Goal: Book appointment/travel/reservation

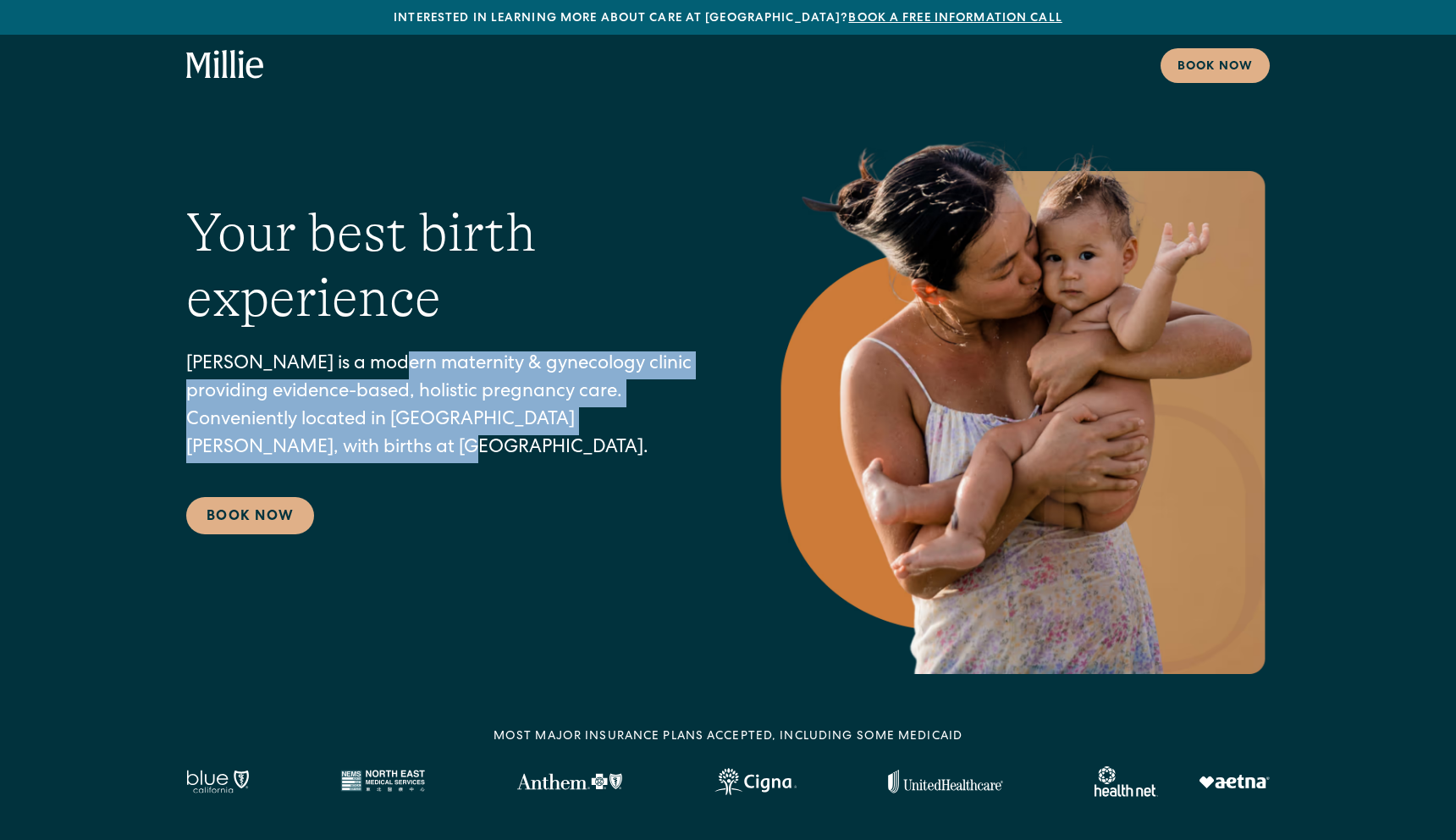
drag, startPoint x: 379, startPoint y: 373, endPoint x: 378, endPoint y: 471, distance: 98.0
click at [379, 471] on div "Your best birth experience Millie is a modern maternity & gynecology clinic pro…" at bounding box center [446, 367] width 522 height 334
click at [378, 471] on div "Your best birth experience Millie is a modern maternity & gynecology clinic pro…" at bounding box center [446, 367] width 522 height 334
drag, startPoint x: 393, startPoint y: 359, endPoint x: 404, endPoint y: 464, distance: 105.6
click at [404, 464] on div "Your best birth experience Millie is a modern maternity & gynecology clinic pro…" at bounding box center [446, 367] width 522 height 334
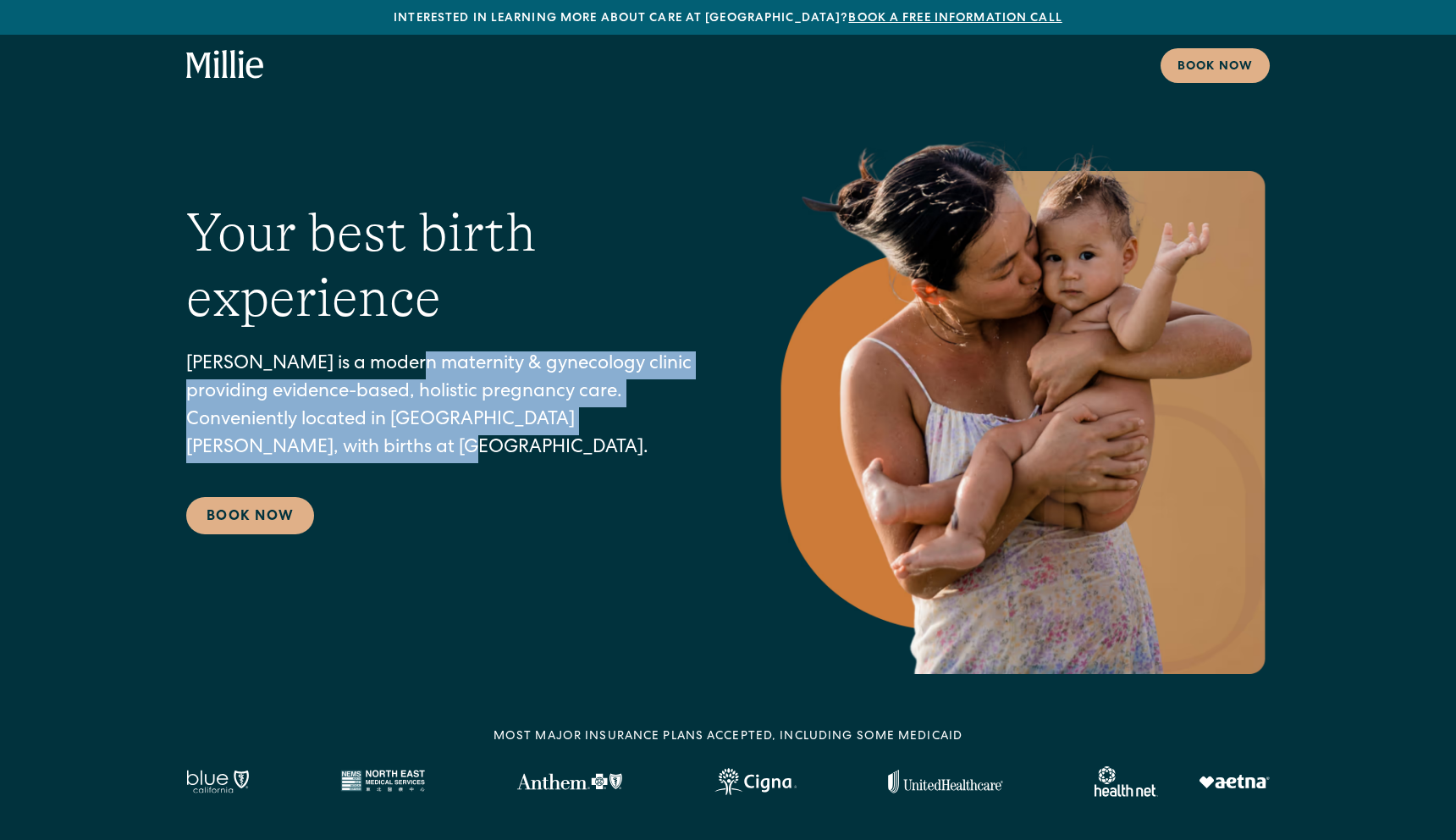
click at [404, 464] on div "Your best birth experience Millie is a modern maternity & gynecology clinic pro…" at bounding box center [446, 367] width 522 height 334
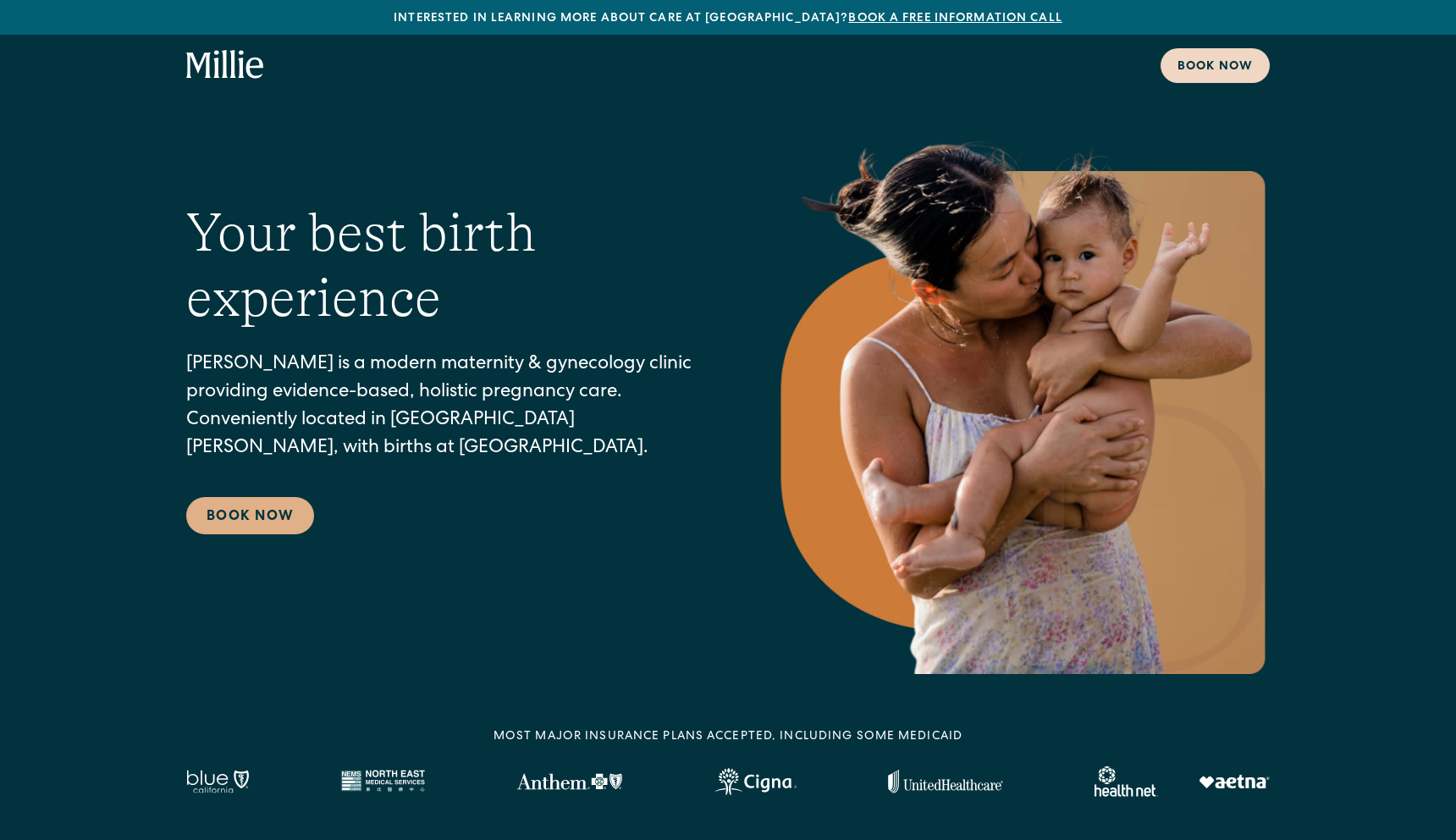
click at [1180, 50] on link "Book now" at bounding box center [1215, 65] width 110 height 34
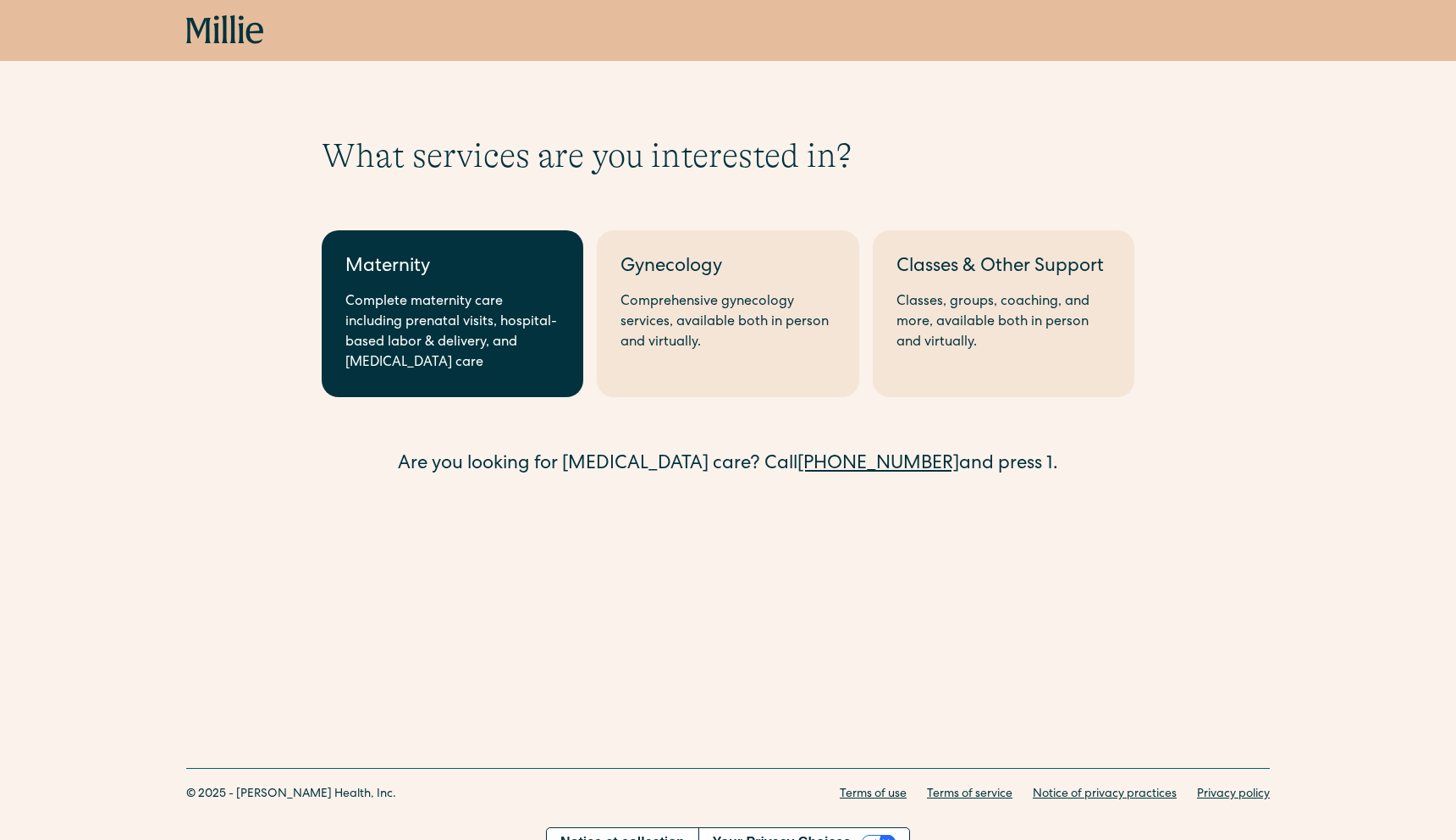
click at [463, 336] on div "Complete maternity care including prenatal visits, hospital-based labor & deliv…" at bounding box center [452, 332] width 214 height 81
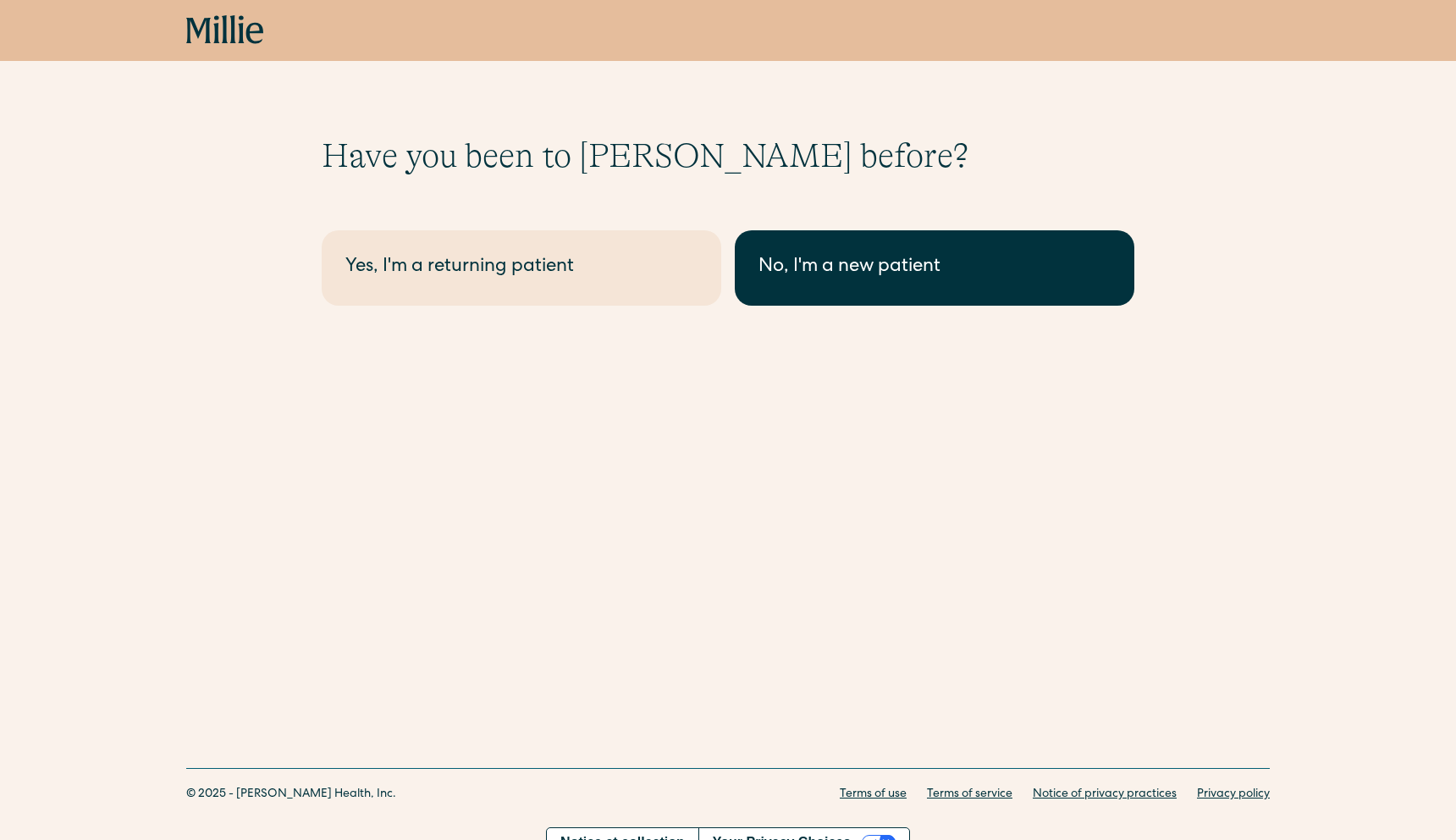
click at [946, 255] on div "No, I'm a new patient" at bounding box center [934, 268] width 352 height 28
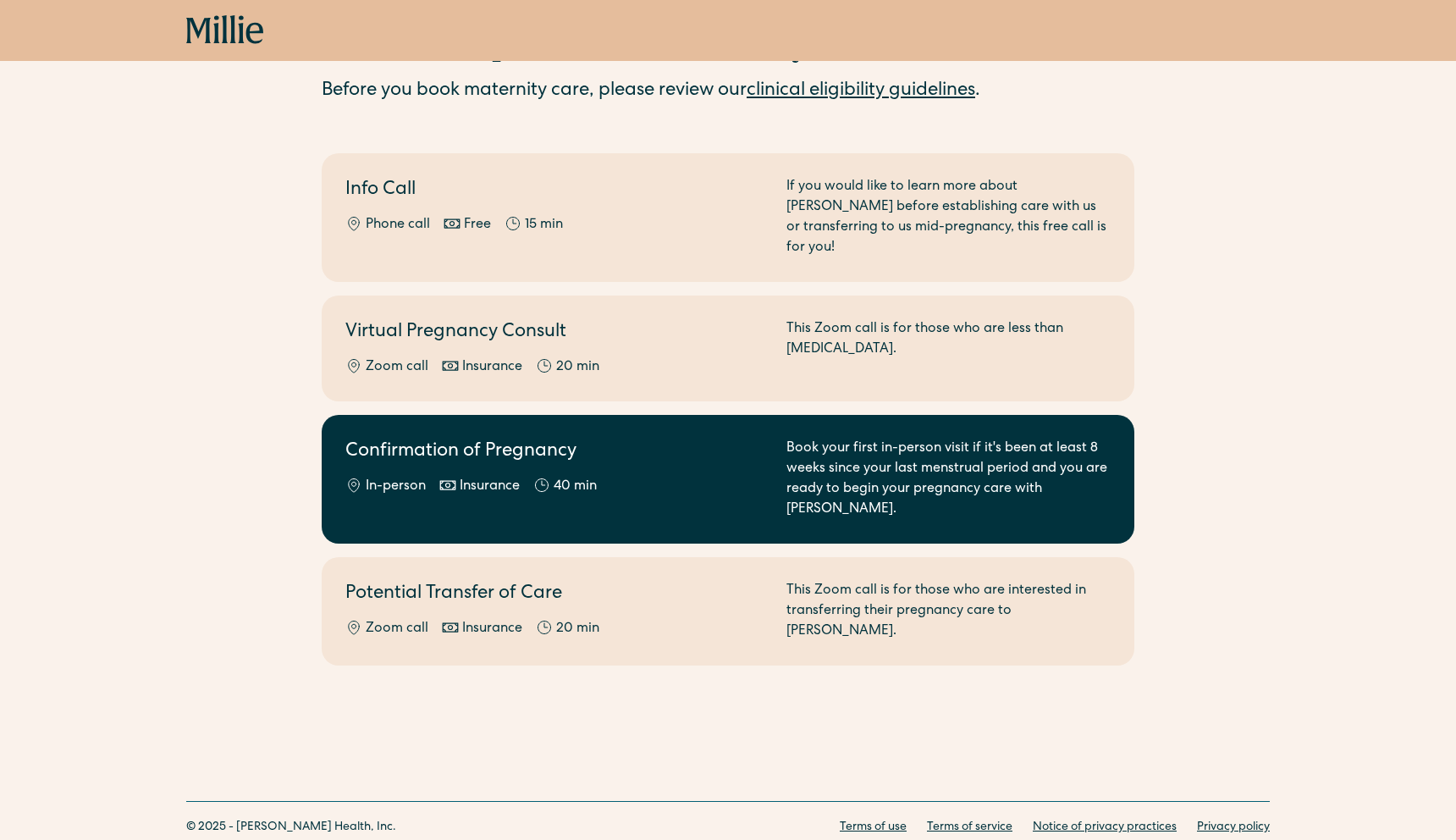
scroll to position [126, 0]
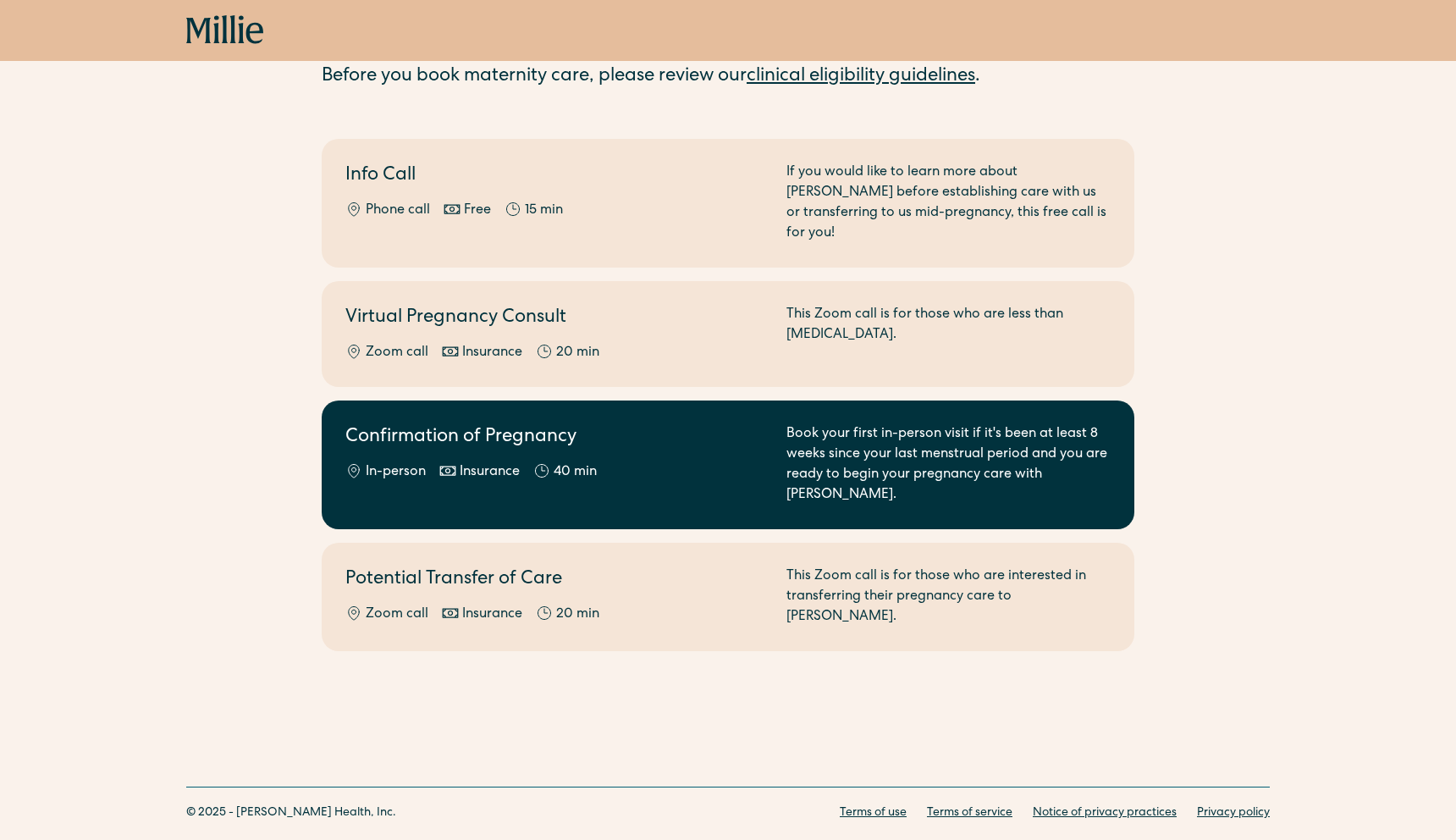
click at [842, 457] on div "Book your first in-person visit if it's been at least 8 weeks since your last m…" at bounding box center [948, 464] width 324 height 81
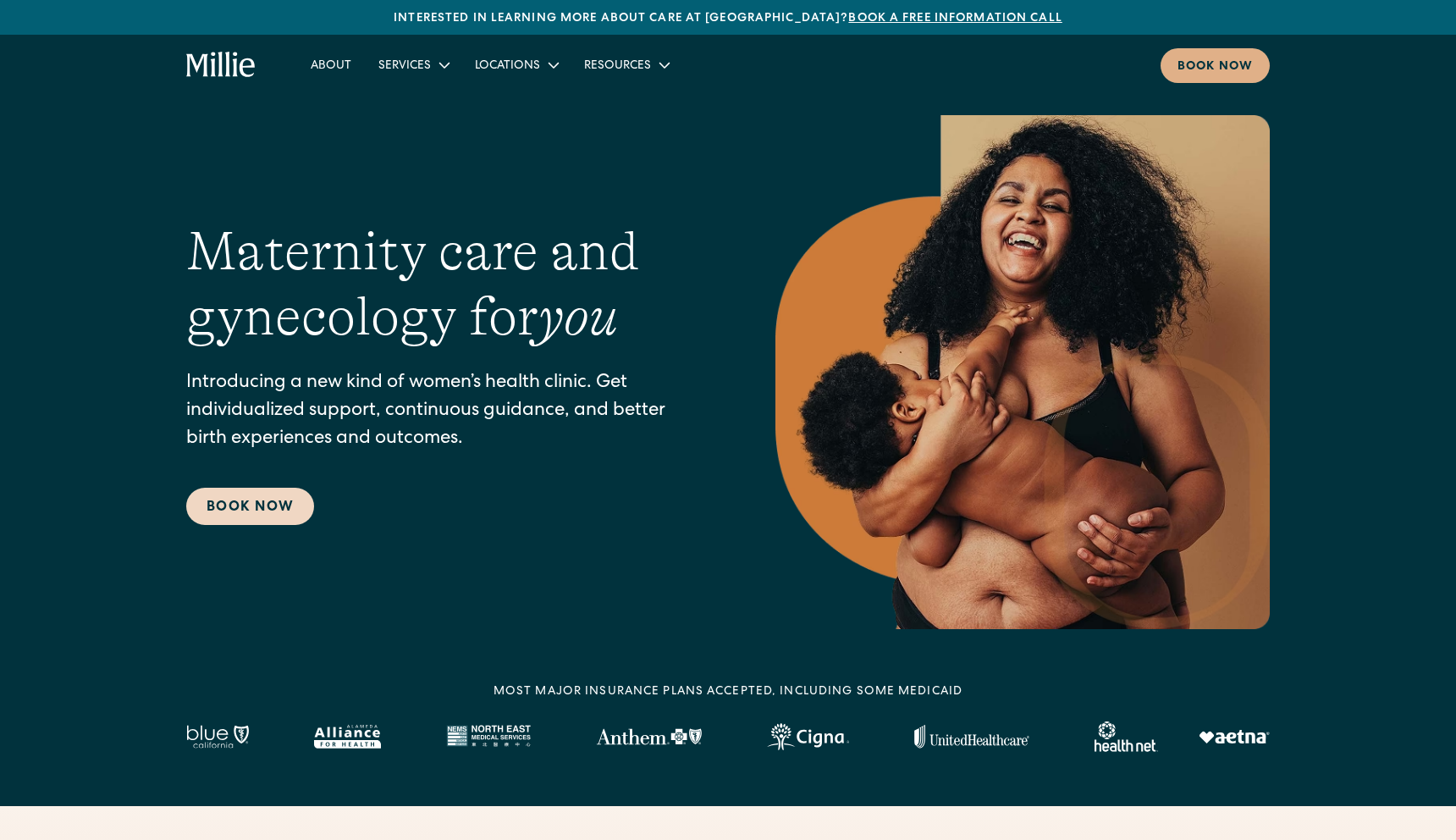
click at [270, 523] on link "Book Now" at bounding box center [250, 506] width 128 height 37
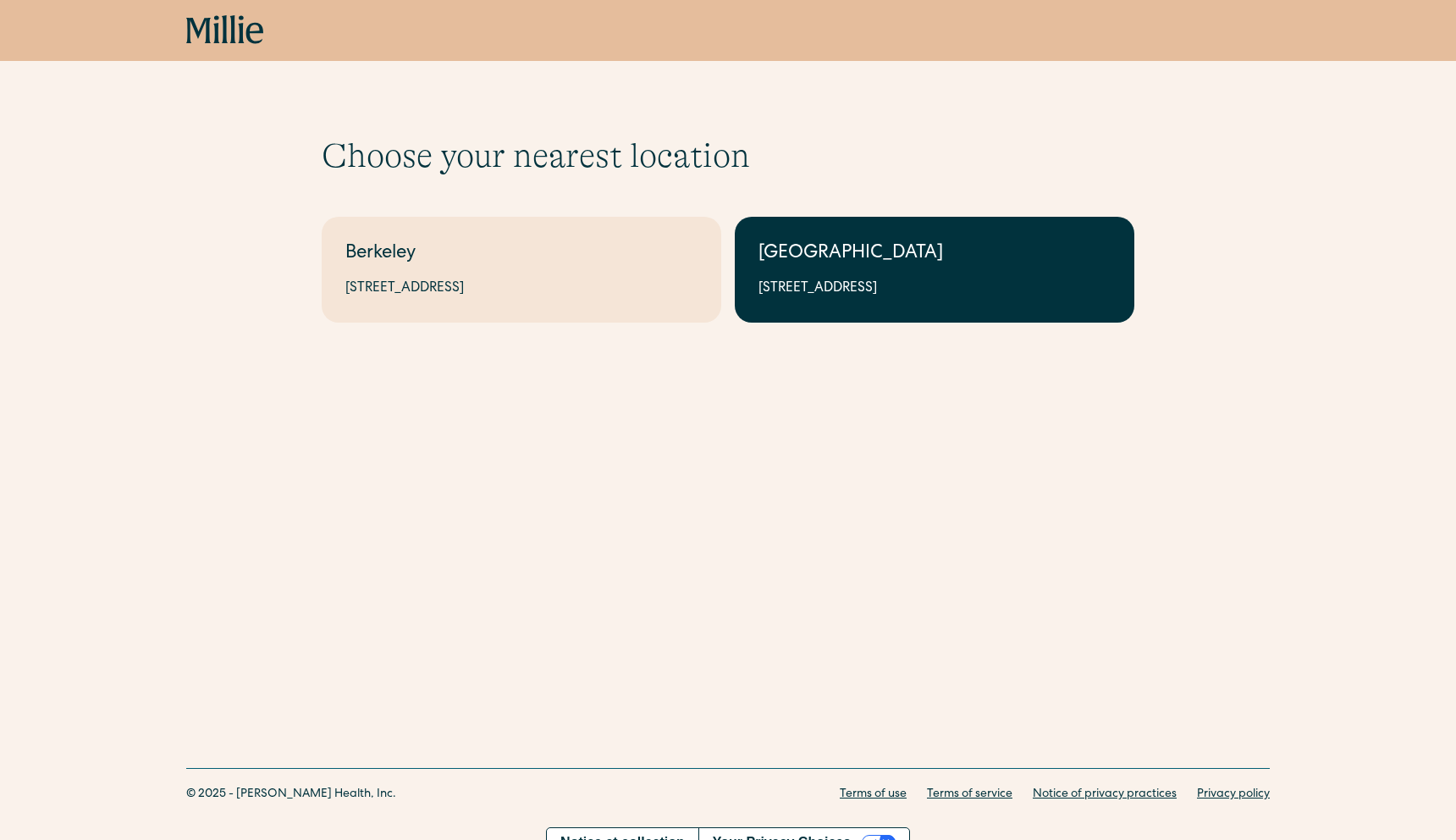
click at [800, 248] on div "[GEOGRAPHIC_DATA]" at bounding box center [934, 255] width 352 height 28
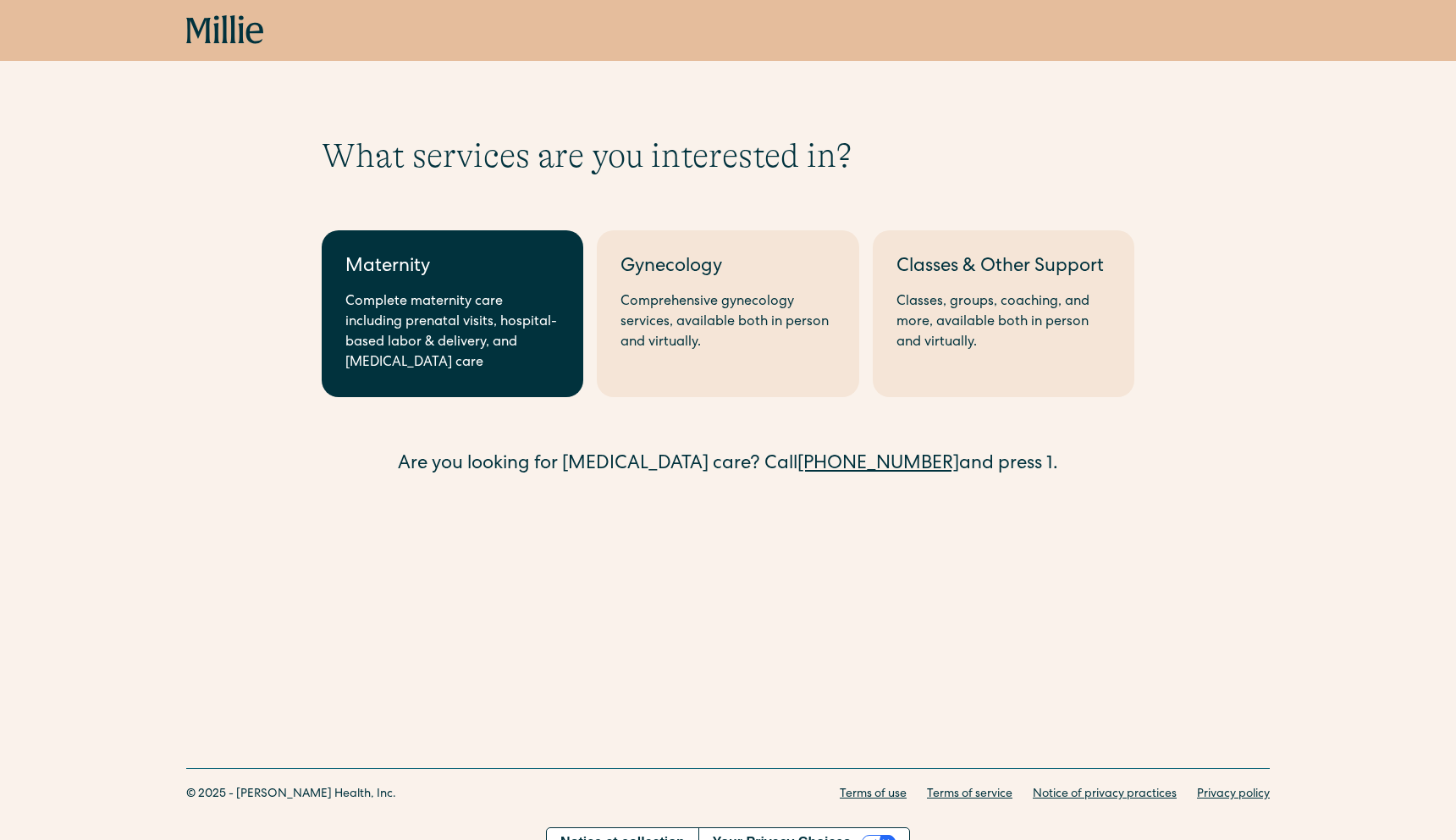
click at [455, 318] on div "Complete maternity care including prenatal visits, hospital-based labor & deliv…" at bounding box center [452, 332] width 214 height 81
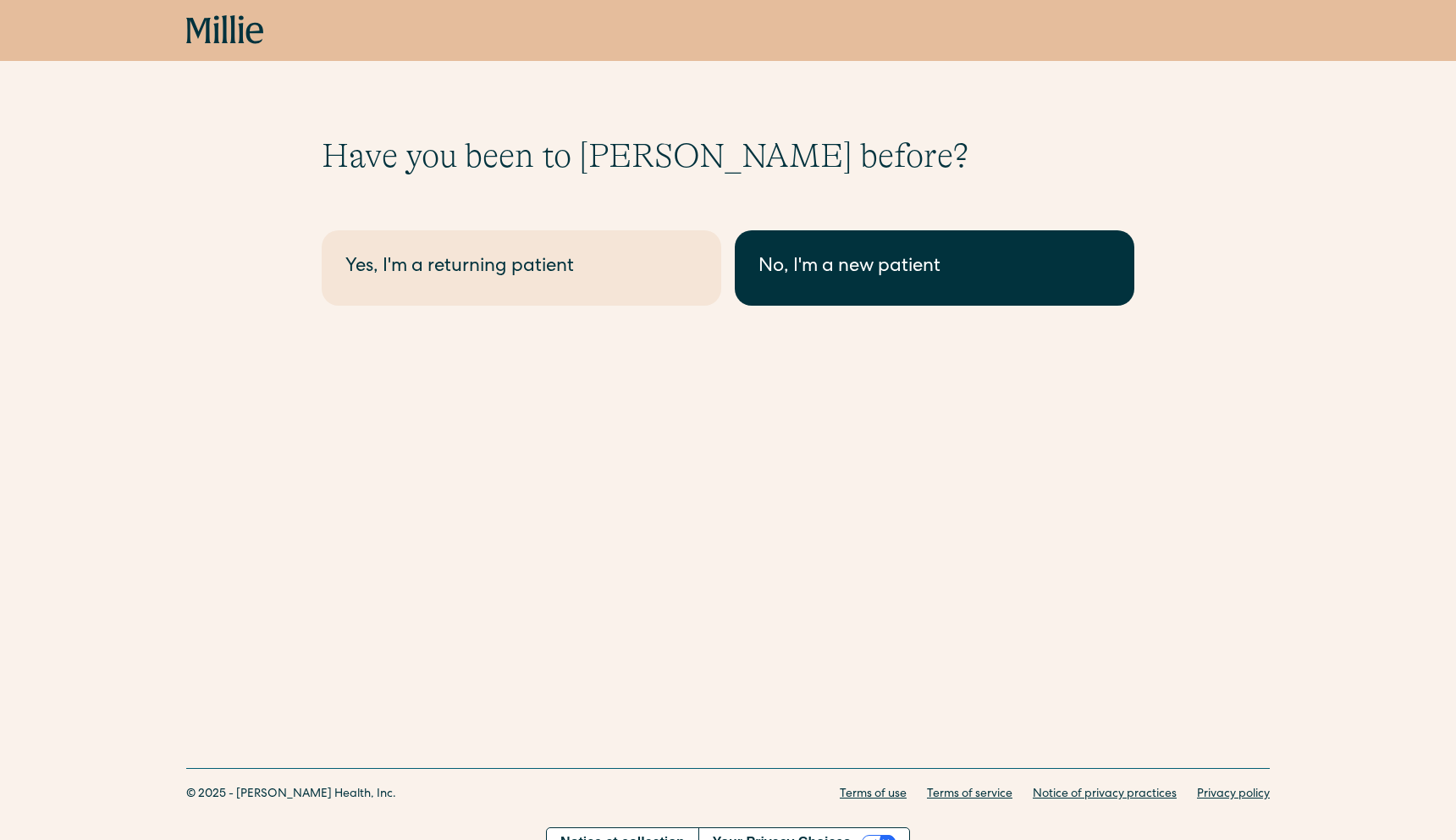
click at [781, 268] on div "No, I'm a new patient" at bounding box center [934, 268] width 352 height 28
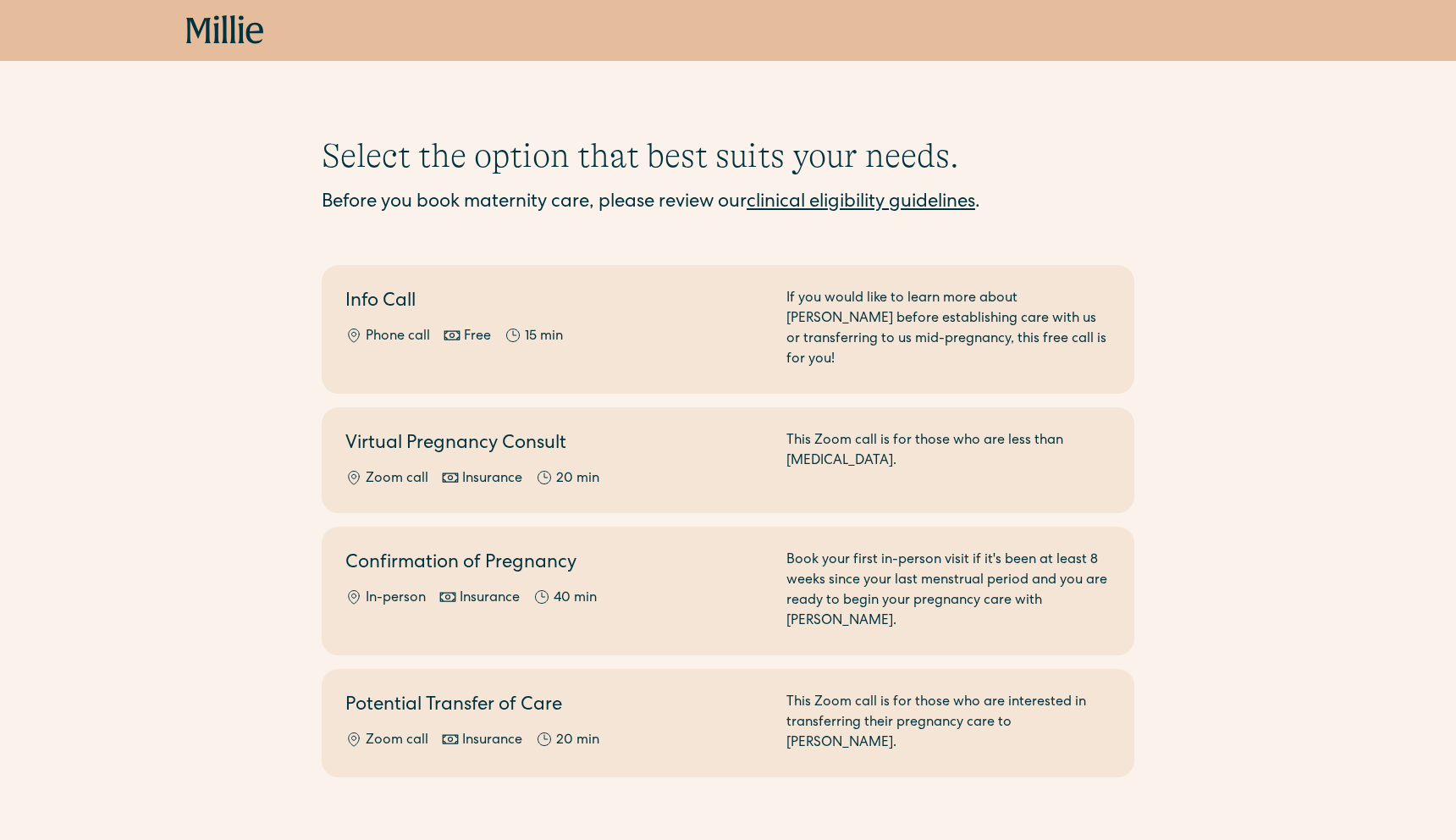
scroll to position [23, 0]
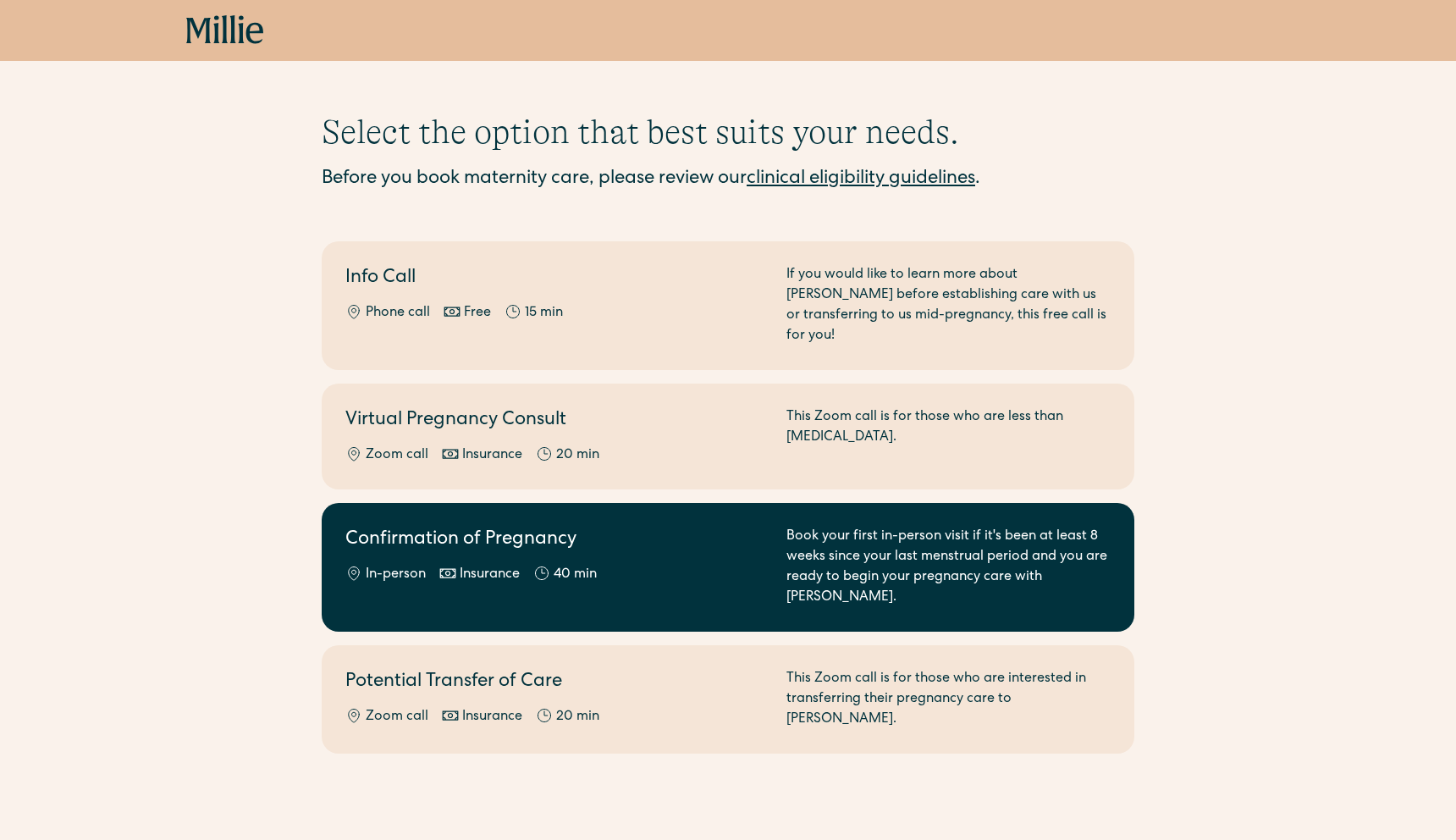
click at [490, 527] on h2 "Confirmation of Pregnancy" at bounding box center [556, 540] width 421 height 28
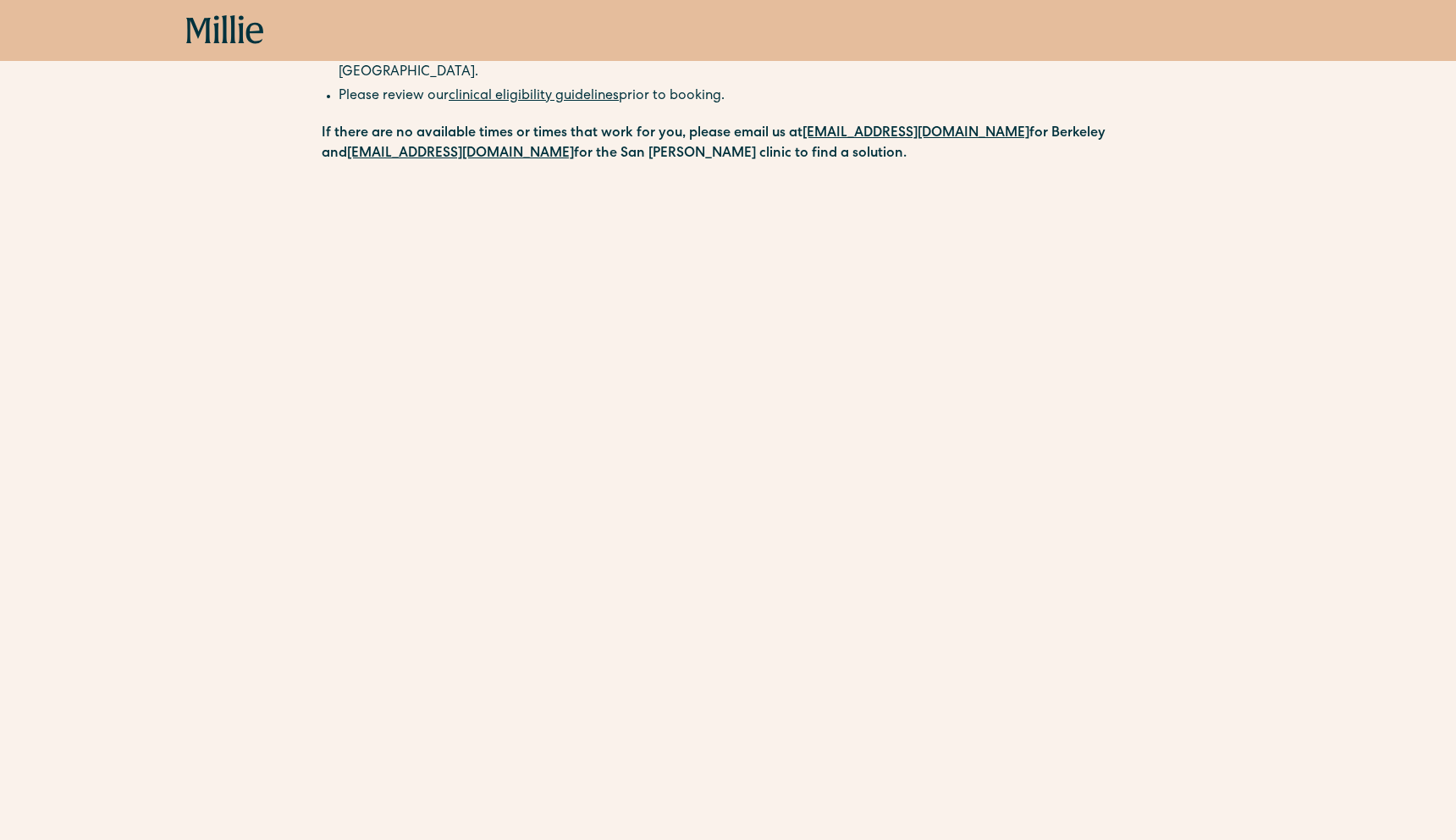
scroll to position [359, 0]
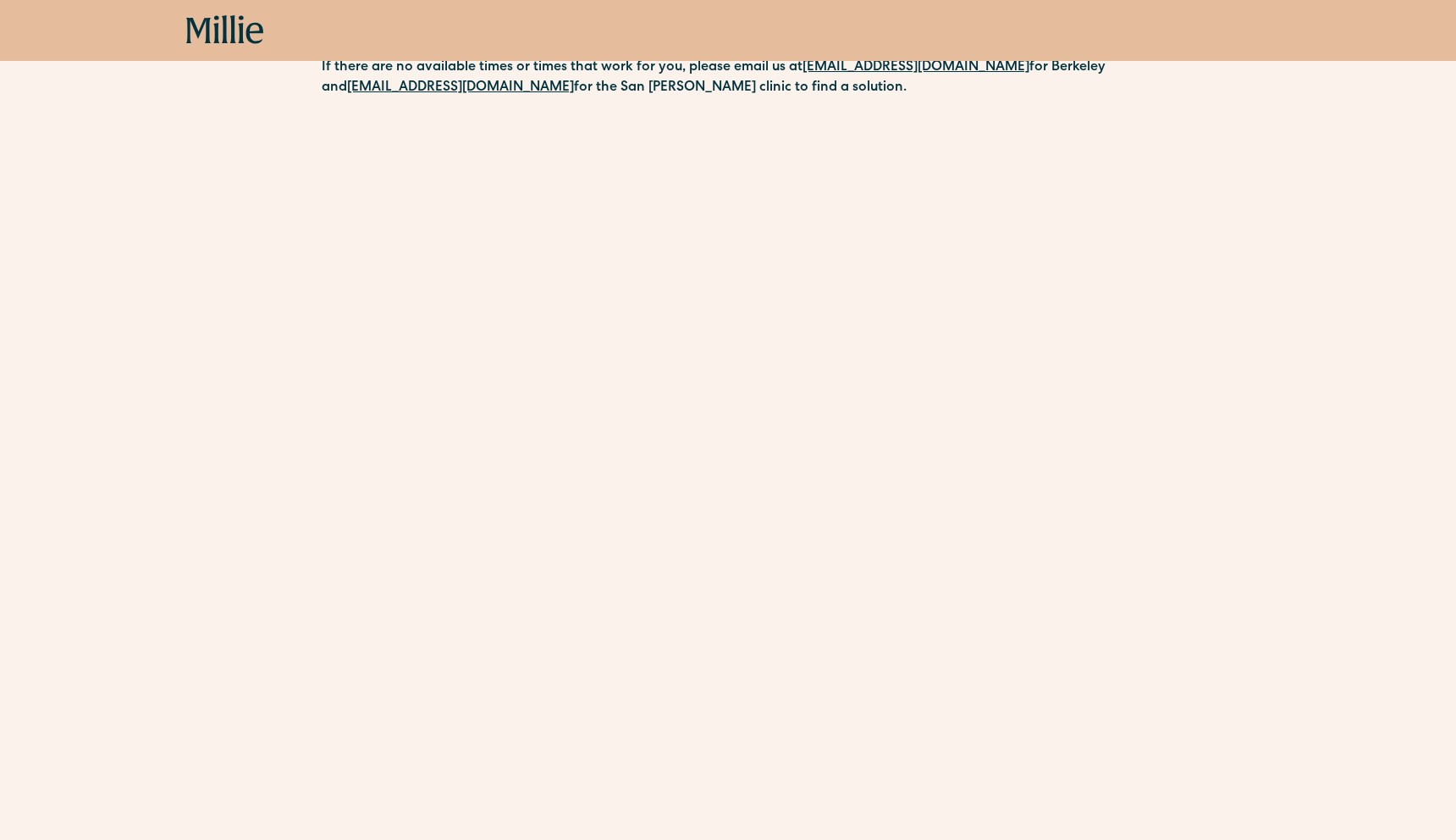
click at [1189, 22] on div "Book now" at bounding box center [727, 30] width 1083 height 30
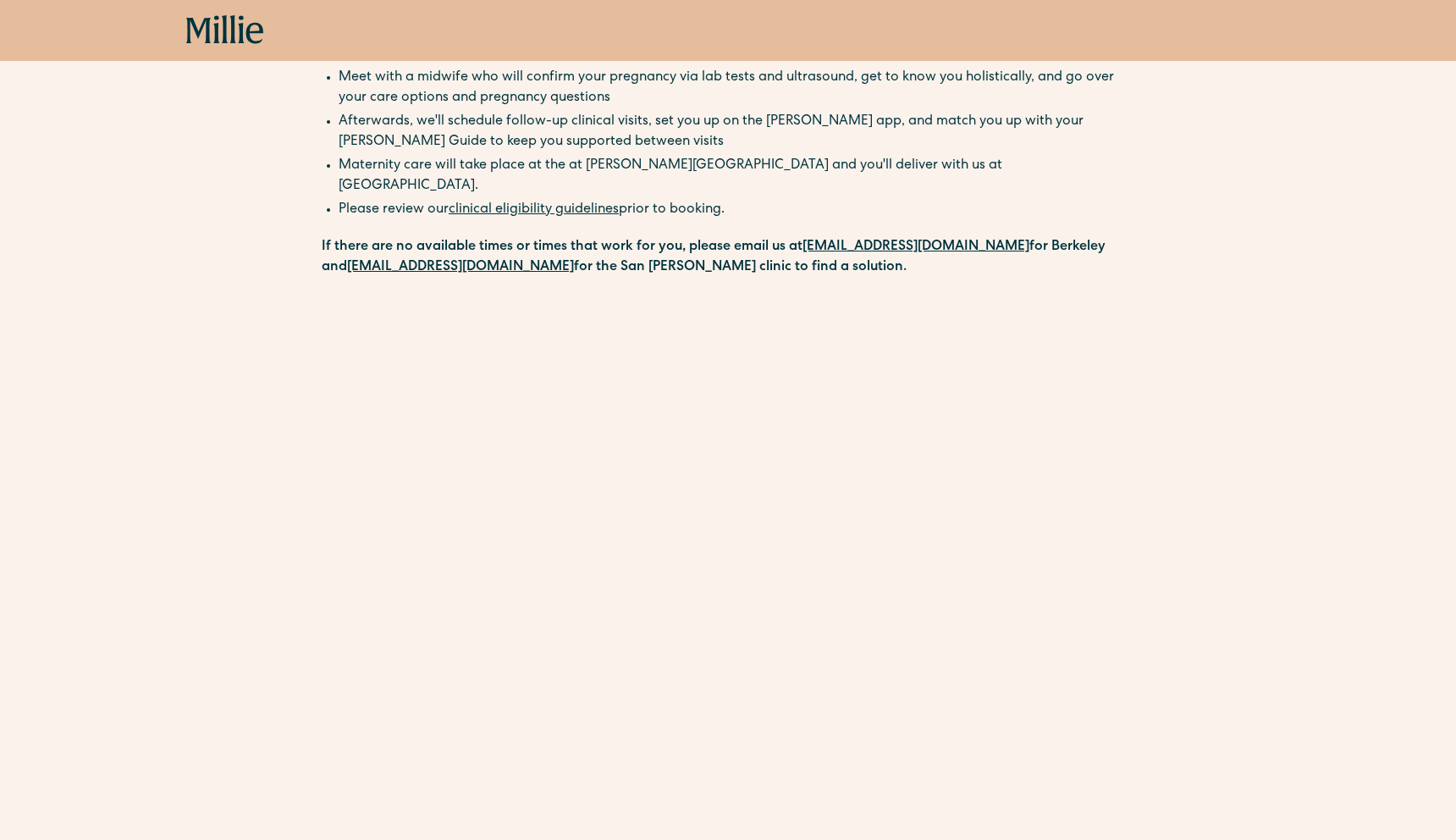
scroll to position [0, 0]
